Goal: Task Accomplishment & Management: Manage account settings

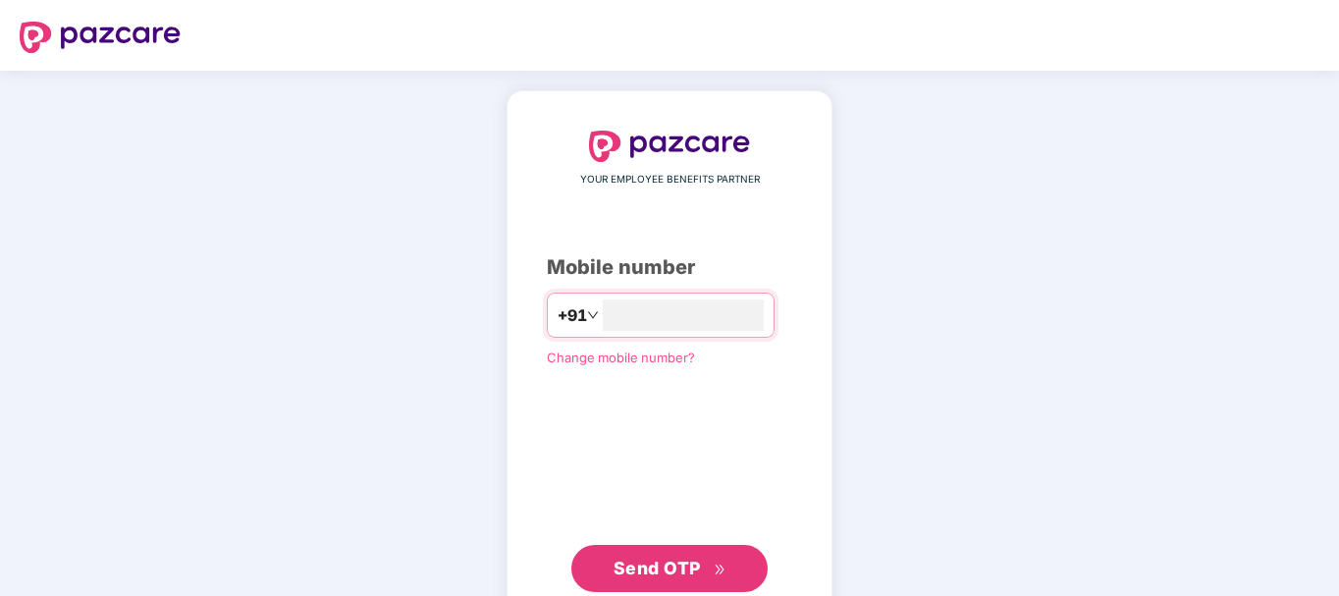
click at [640, 562] on span "Send OTP" at bounding box center [656, 567] width 87 height 21
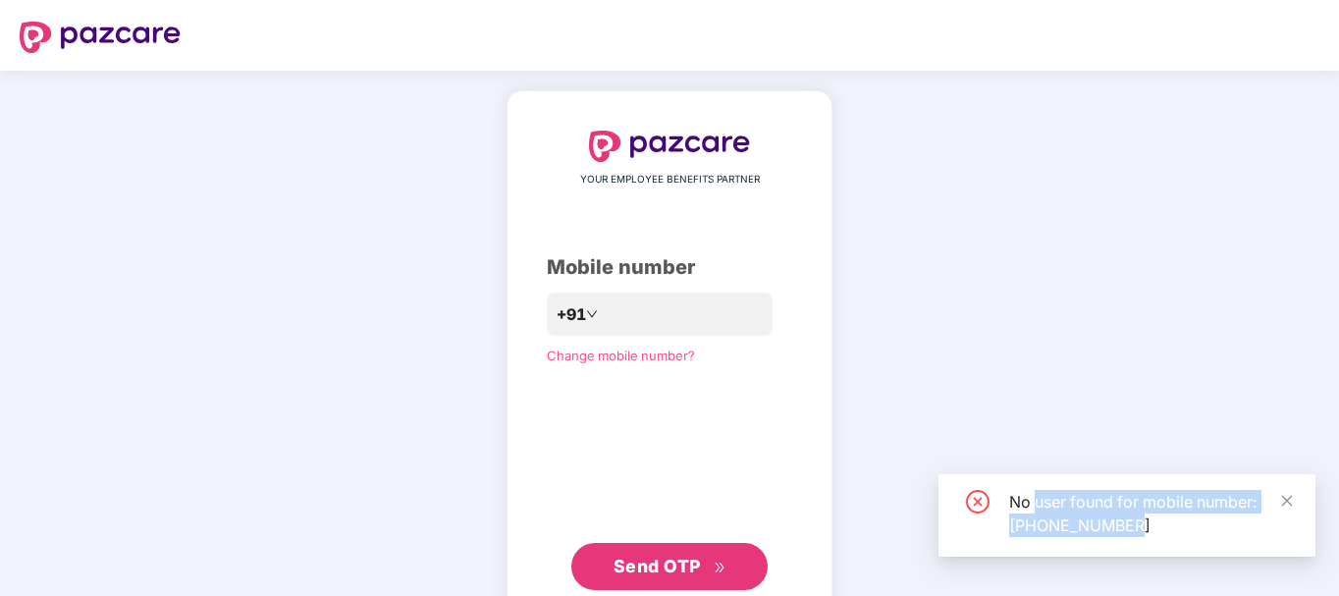
drag, startPoint x: 1034, startPoint y: 503, endPoint x: 1213, endPoint y: 516, distance: 179.1
click at [1213, 516] on div "No user found for mobile number: [PHONE_NUMBER]" at bounding box center [1150, 513] width 283 height 47
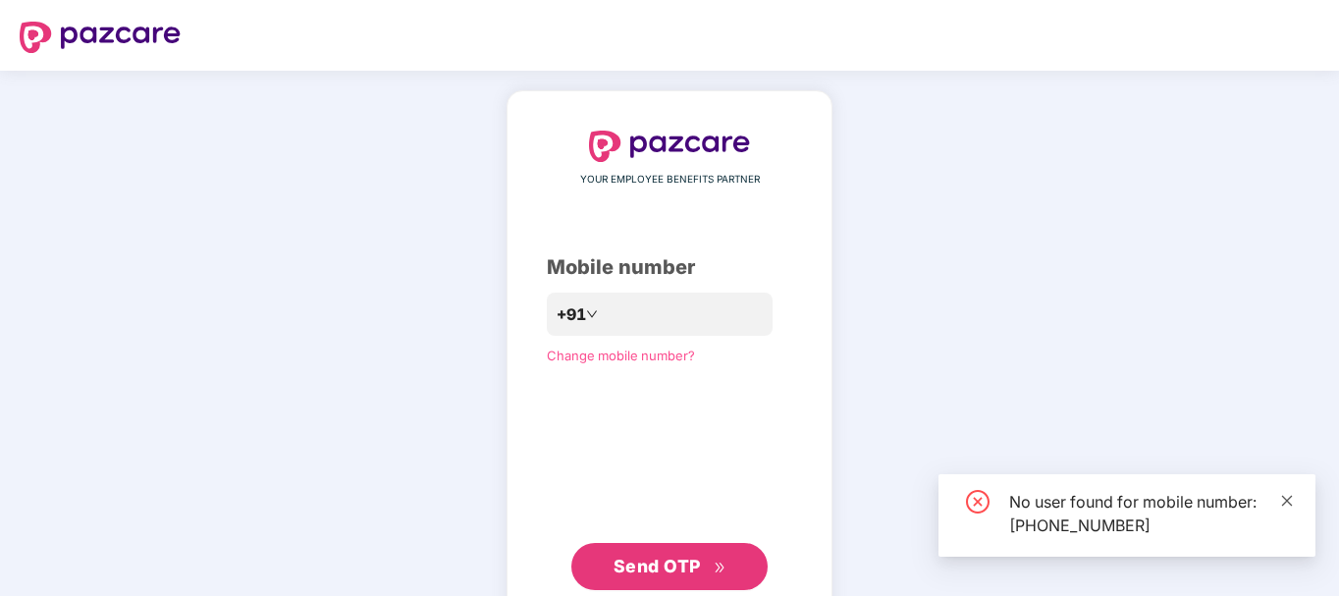
click at [1287, 500] on icon "close" at bounding box center [1287, 500] width 11 height 11
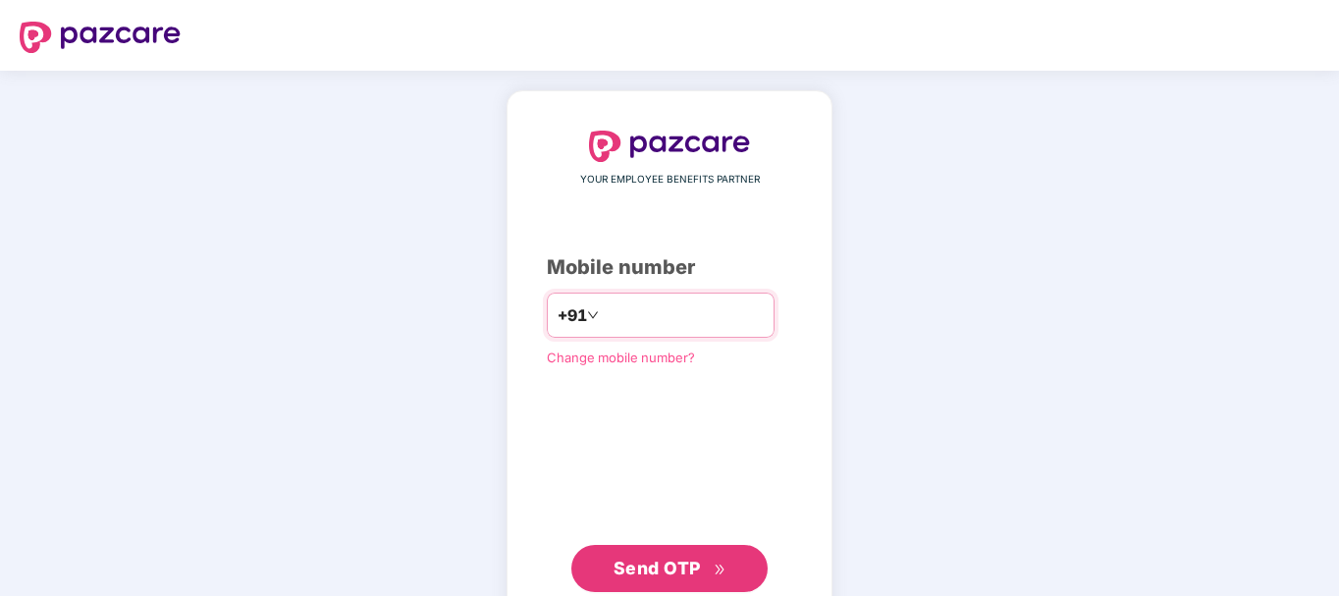
drag, startPoint x: 709, startPoint y: 326, endPoint x: 598, endPoint y: 317, distance: 111.2
click at [603, 316] on input "**********" at bounding box center [683, 314] width 161 height 31
click at [701, 313] on input "**********" at bounding box center [683, 314] width 161 height 31
type input "*"
type input "**********"
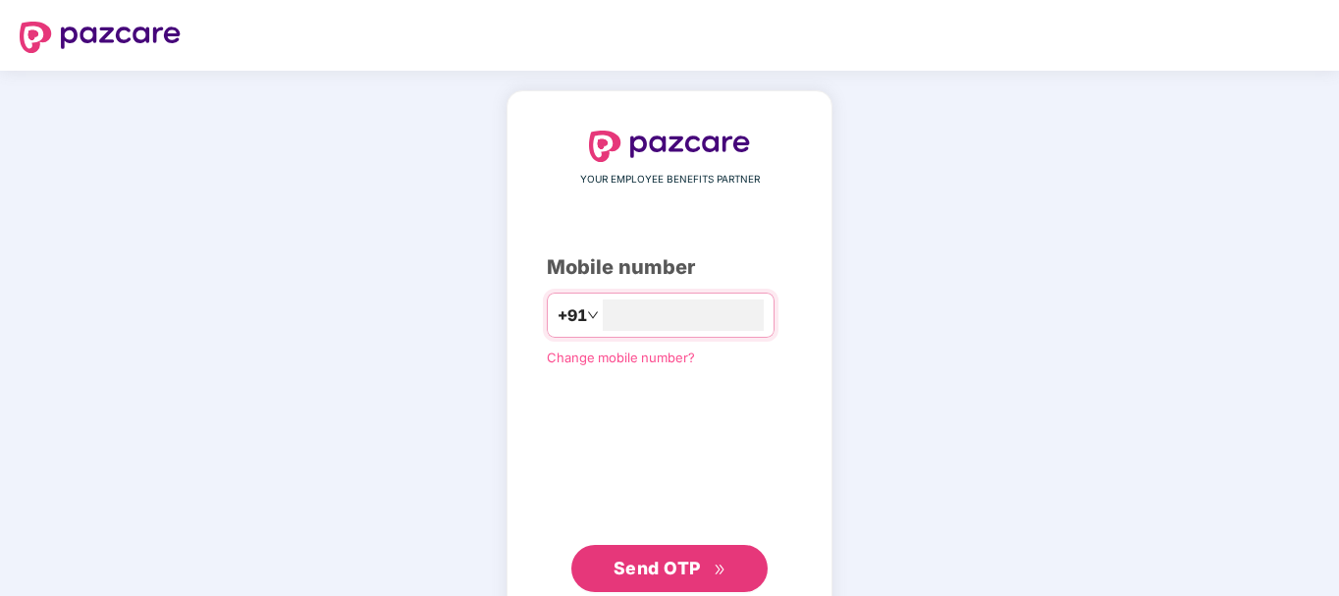
click at [639, 577] on span "Send OTP" at bounding box center [669, 567] width 113 height 27
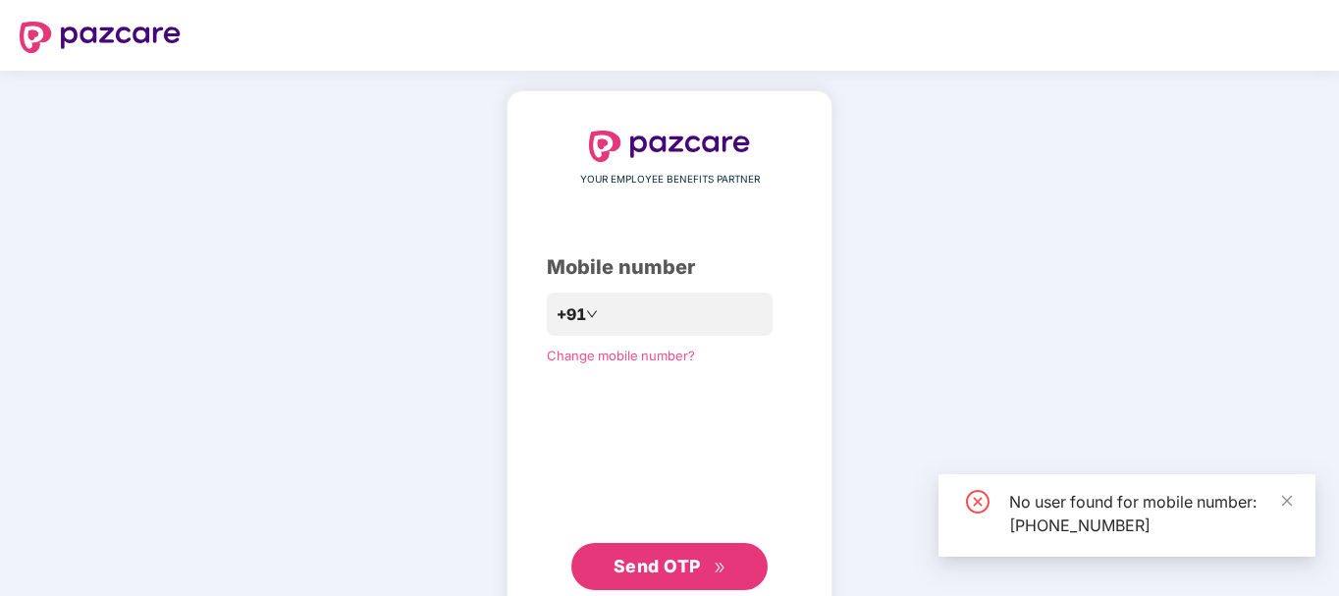
click at [1293, 500] on div "No user found for mobile number: [PHONE_NUMBER]" at bounding box center [1126, 515] width 377 height 82
click at [1287, 500] on icon "close" at bounding box center [1287, 500] width 11 height 11
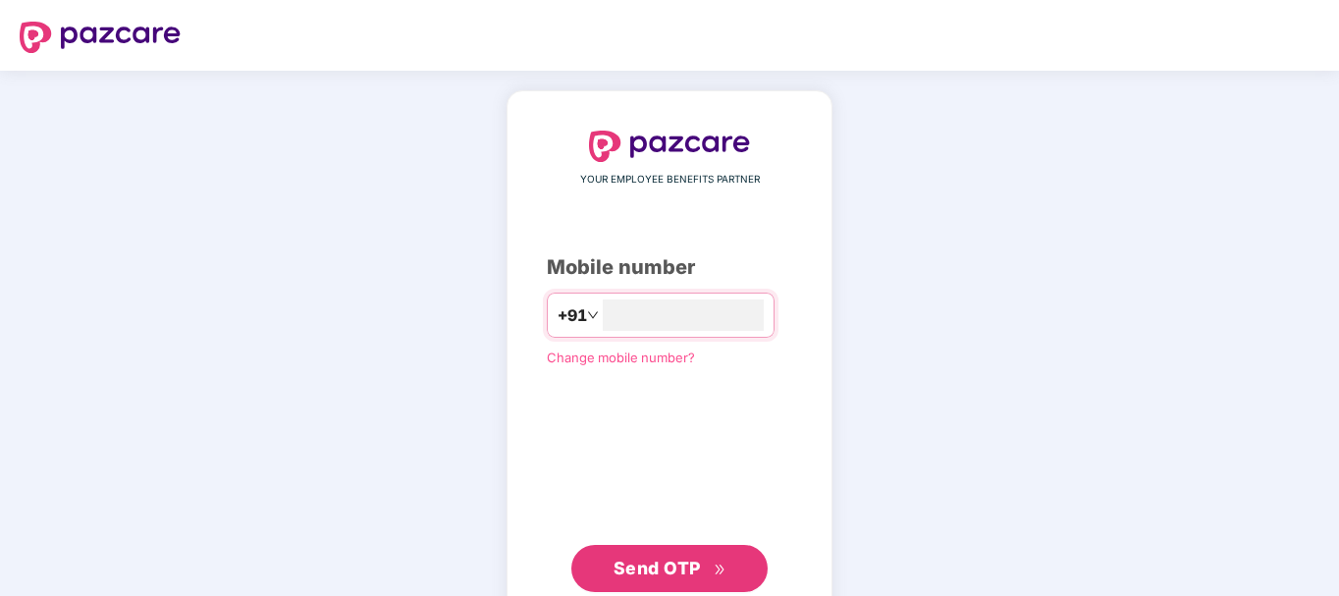
click at [609, 359] on span "Change mobile number?" at bounding box center [621, 357] width 148 height 16
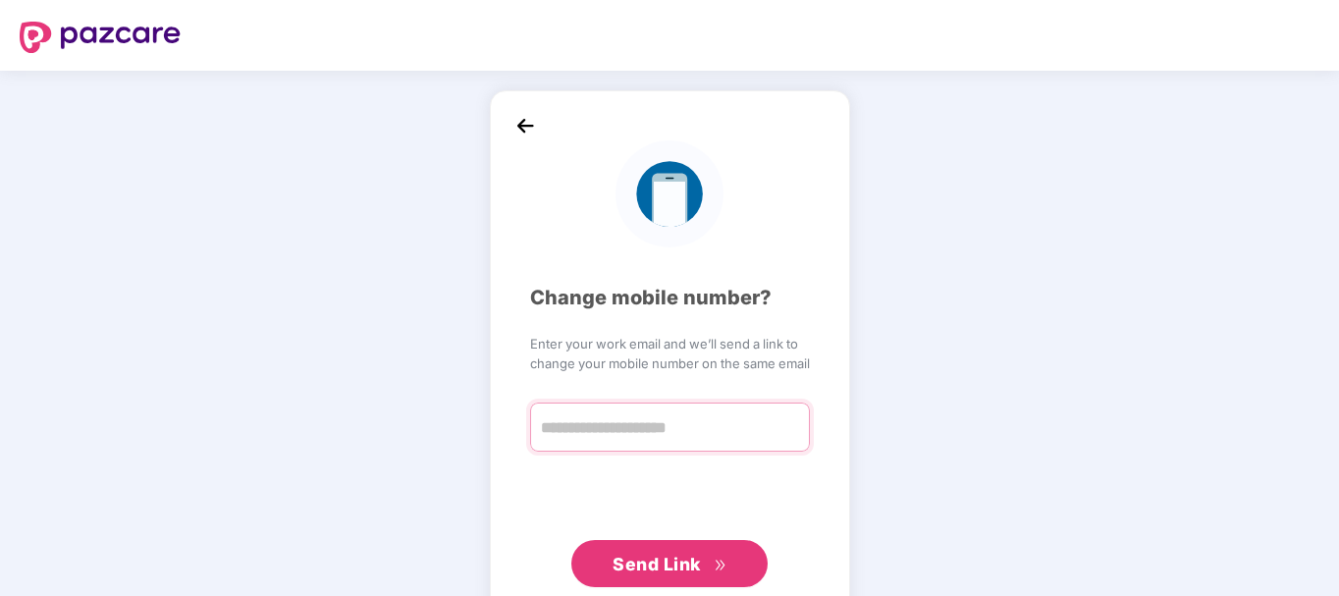
click at [625, 429] on input "text" at bounding box center [670, 426] width 280 height 49
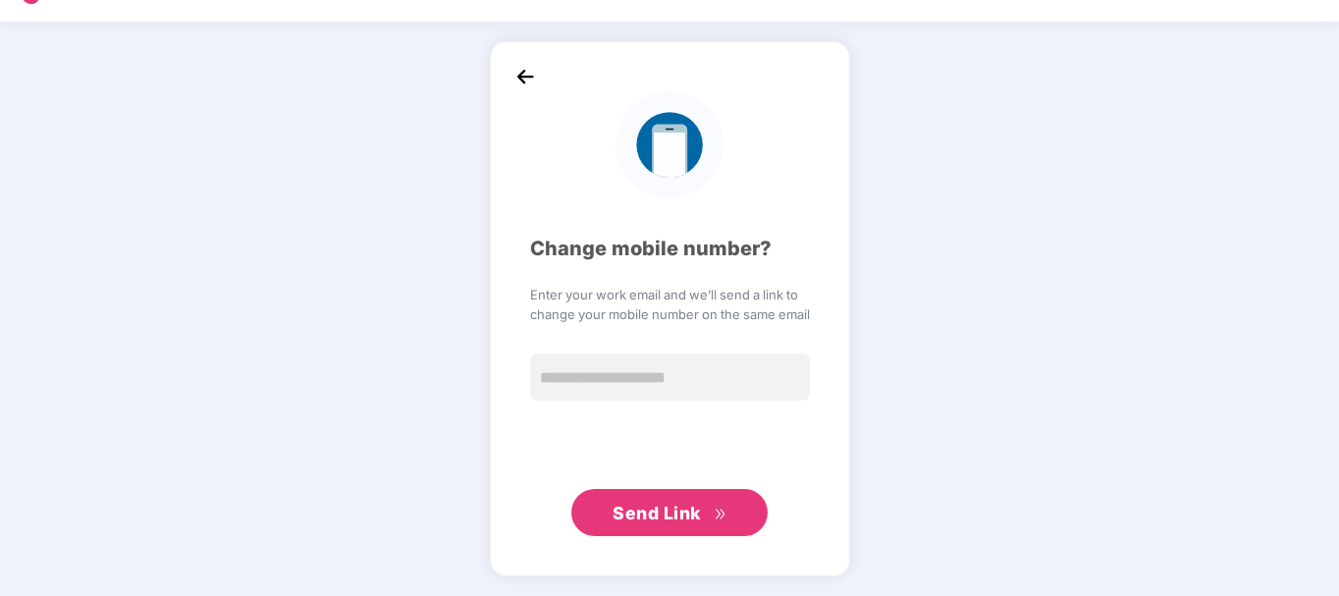
scroll to position [49, 0]
click at [531, 435] on div "Change mobile number? Enter your work email and we’ll send a link to change you…" at bounding box center [670, 308] width 280 height 454
